Goal: Find specific page/section: Find specific page/section

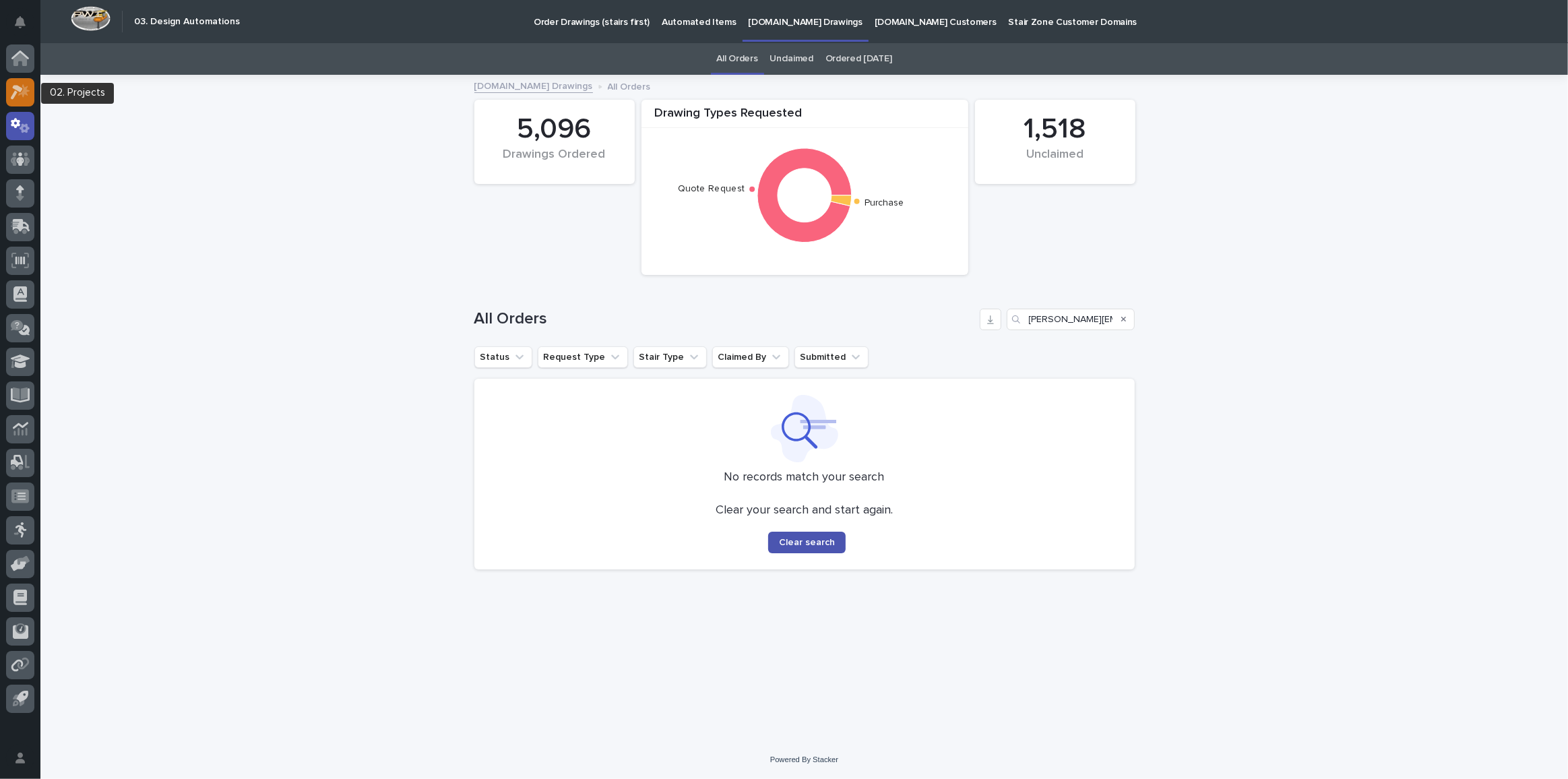
click at [31, 102] on link at bounding box center [20, 92] width 29 height 29
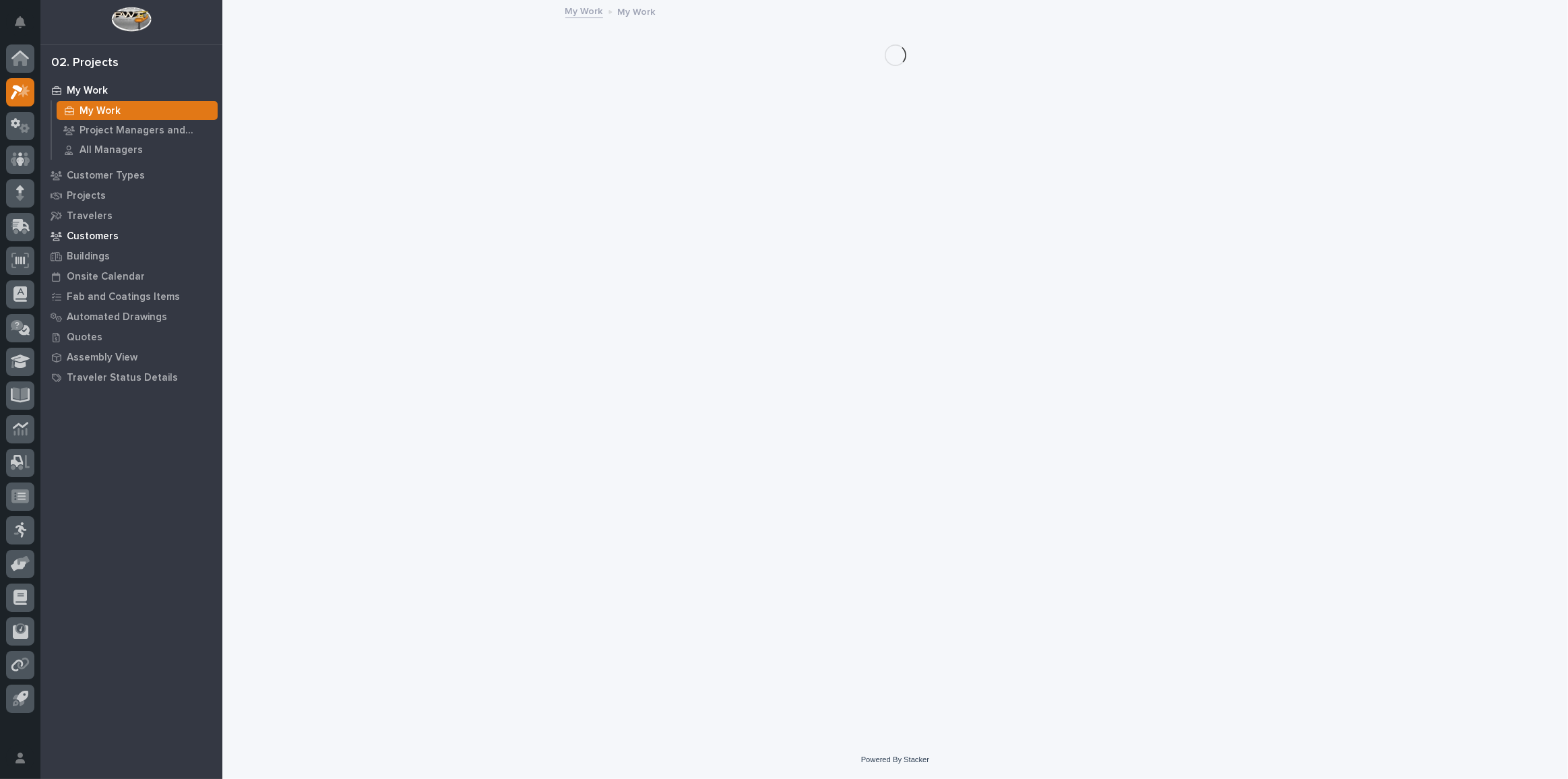
click at [118, 230] on div "Customers" at bounding box center [132, 236] width 176 height 19
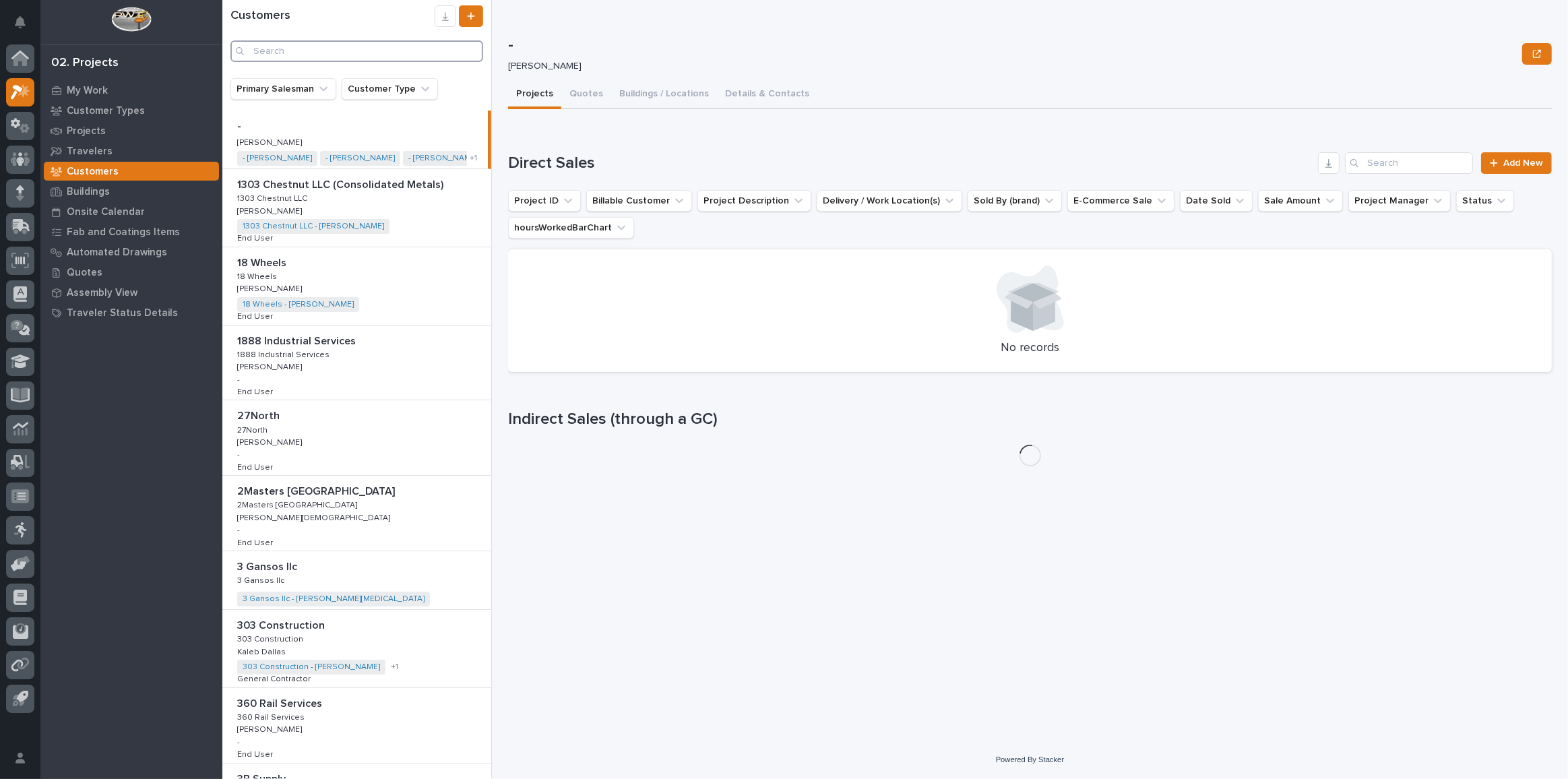
click at [290, 42] on input "Search" at bounding box center [356, 50] width 252 height 21
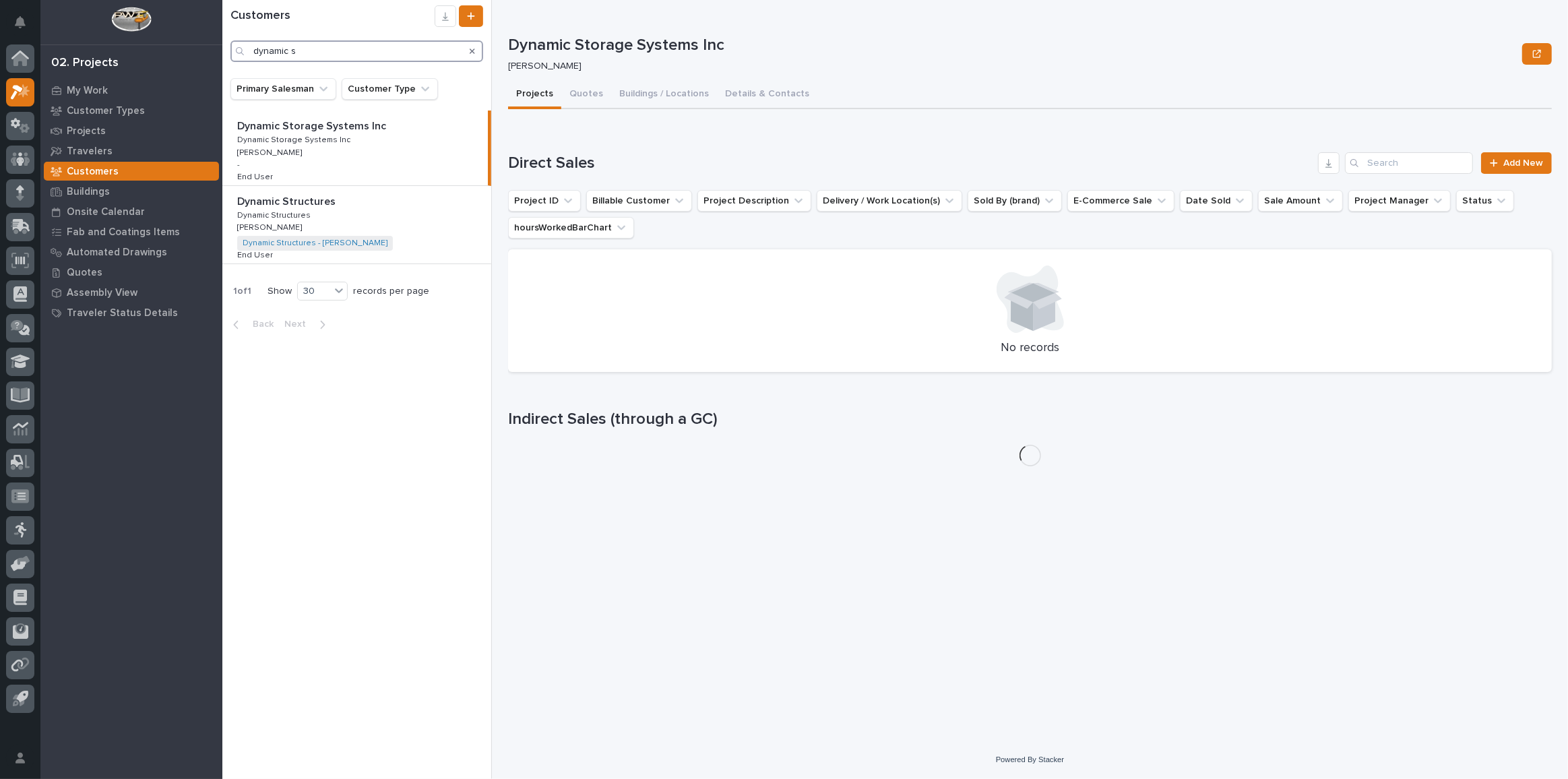
type input "dynamic s"
